Goal: Navigation & Orientation: Find specific page/section

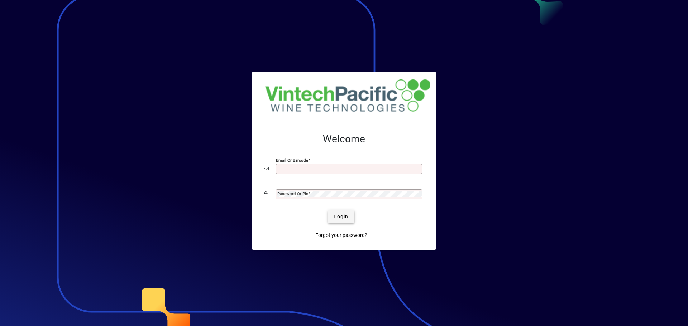
type input "**********"
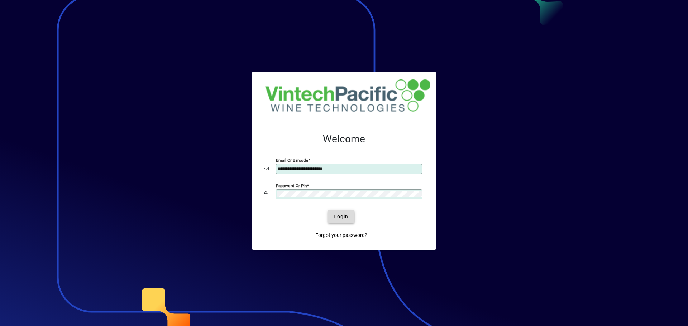
click at [347, 215] on span "Login" at bounding box center [340, 217] width 15 height 8
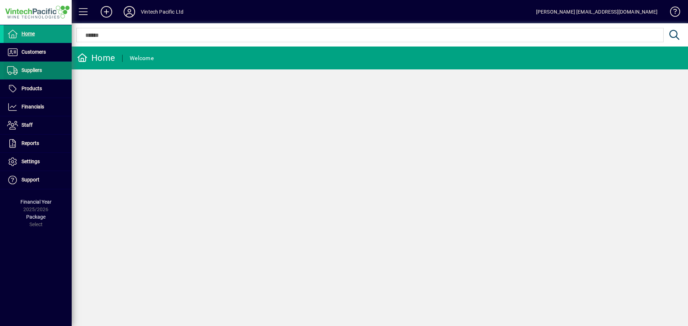
click at [38, 67] on span "Suppliers" at bounding box center [23, 70] width 38 height 9
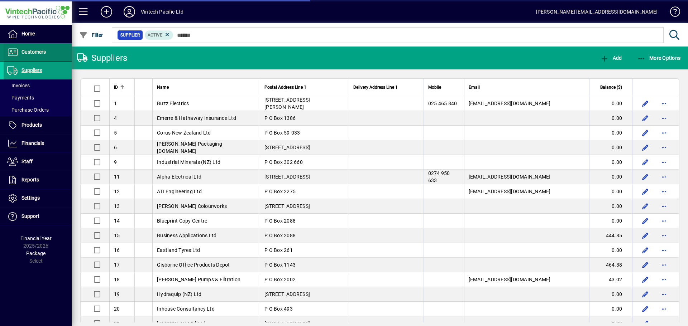
click at [28, 52] on span "Customers" at bounding box center [33, 52] width 24 height 6
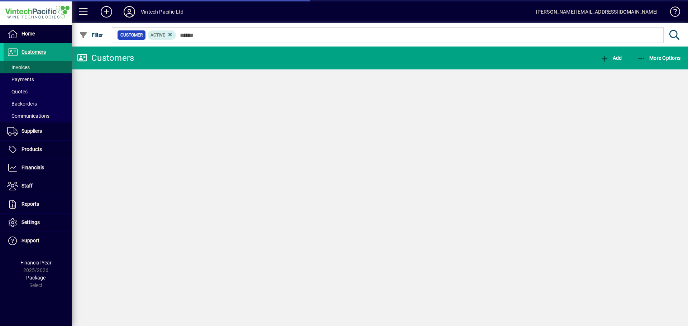
click at [21, 68] on span "Invoices" at bounding box center [18, 67] width 23 height 6
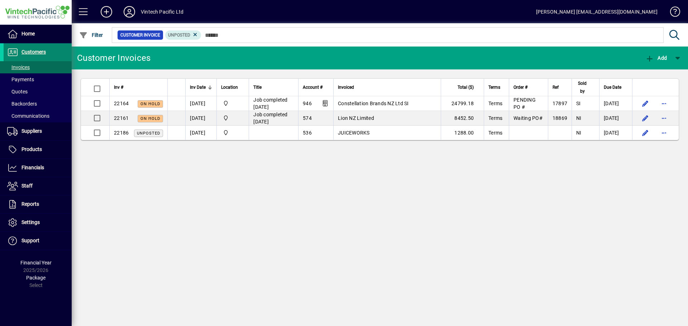
click at [26, 56] on span "Customers" at bounding box center [25, 52] width 42 height 9
